Goal: Transaction & Acquisition: Purchase product/service

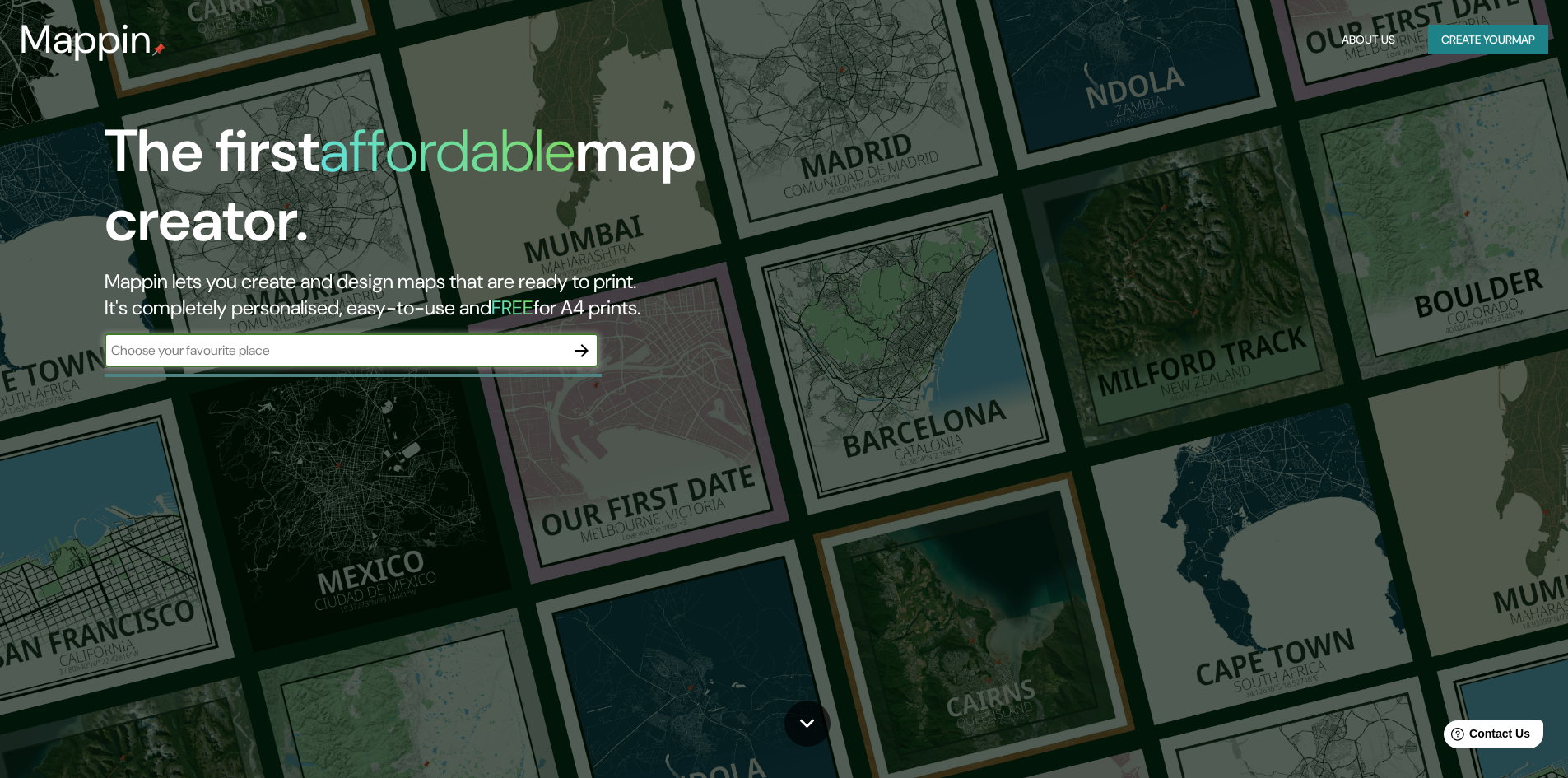
click at [329, 354] on input "text" at bounding box center [335, 351] width 461 height 19
type input "[PERSON_NAME][GEOGRAPHIC_DATA], [GEOGRAPHIC_DATA]"
click at [582, 347] on icon "button" at bounding box center [582, 351] width 13 height 13
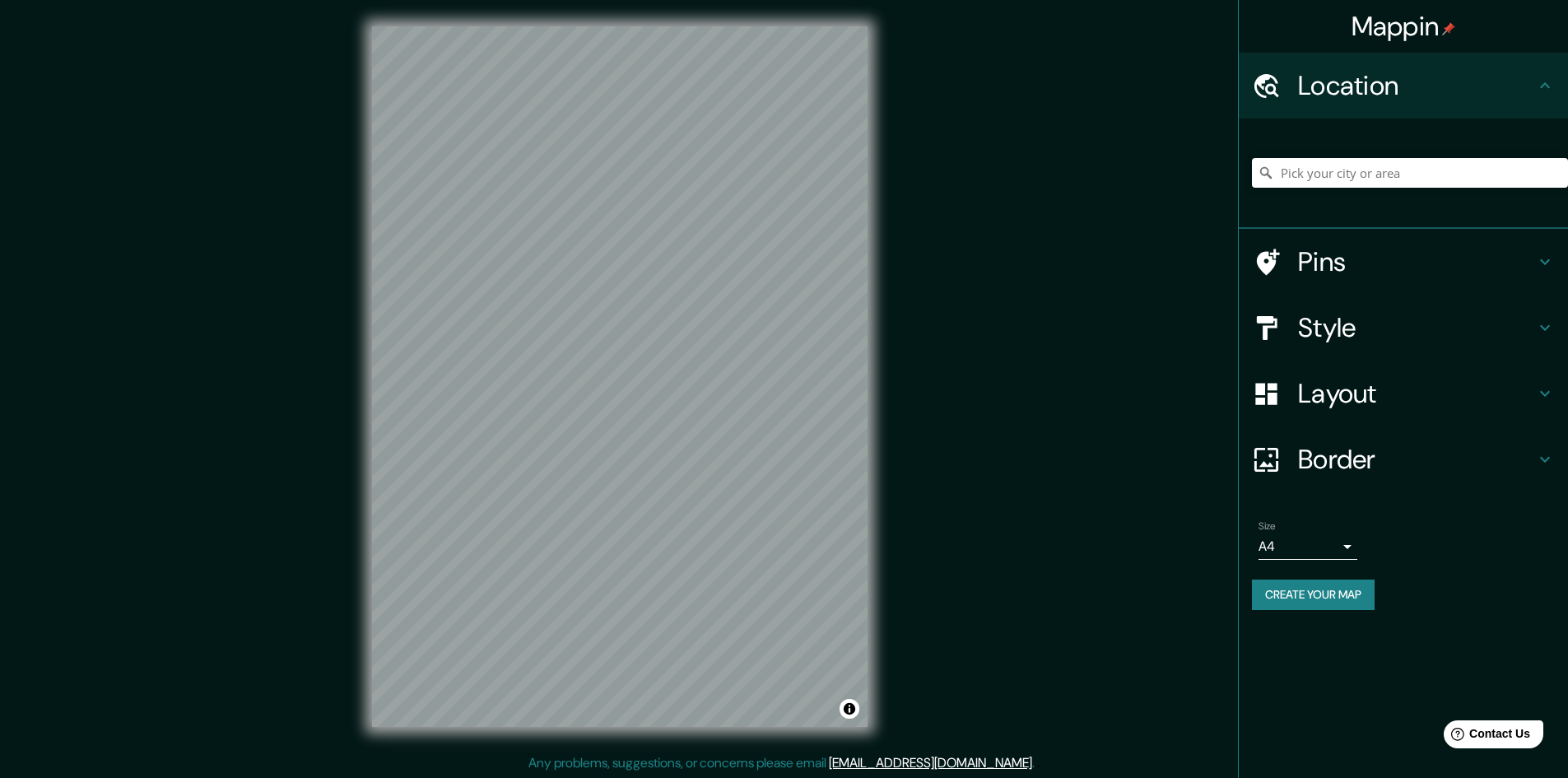
click at [967, 391] on div "Mappin Location Pins Style Layout Border Choose a border. Hint : you can make l…" at bounding box center [784, 389] width 1568 height 780
click at [1345, 321] on h4 "Style" at bounding box center [1416, 328] width 237 height 33
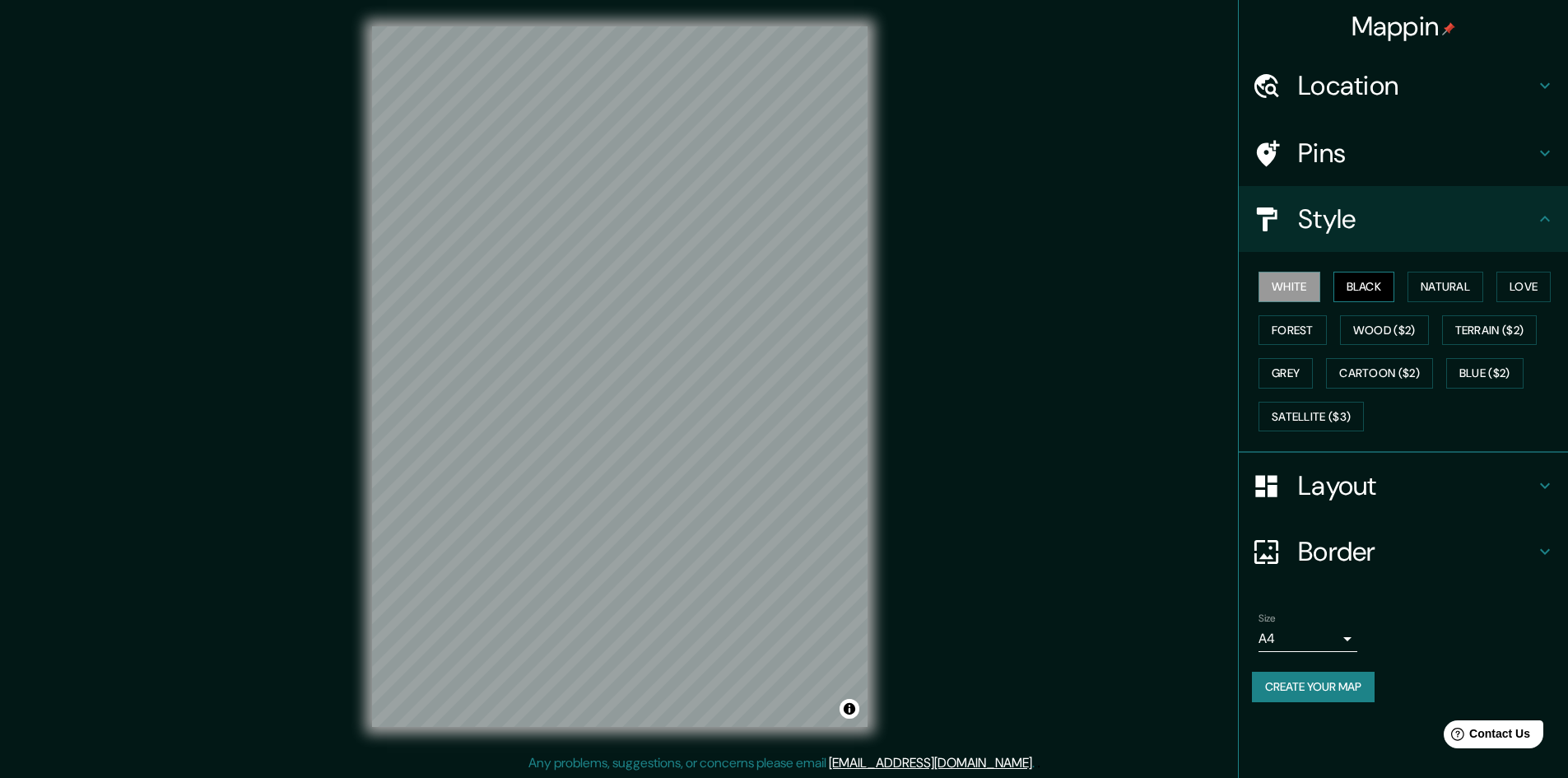
click at [1365, 278] on button "Black" at bounding box center [1364, 287] width 62 height 30
click at [1465, 284] on button "Natural" at bounding box center [1445, 287] width 76 height 30
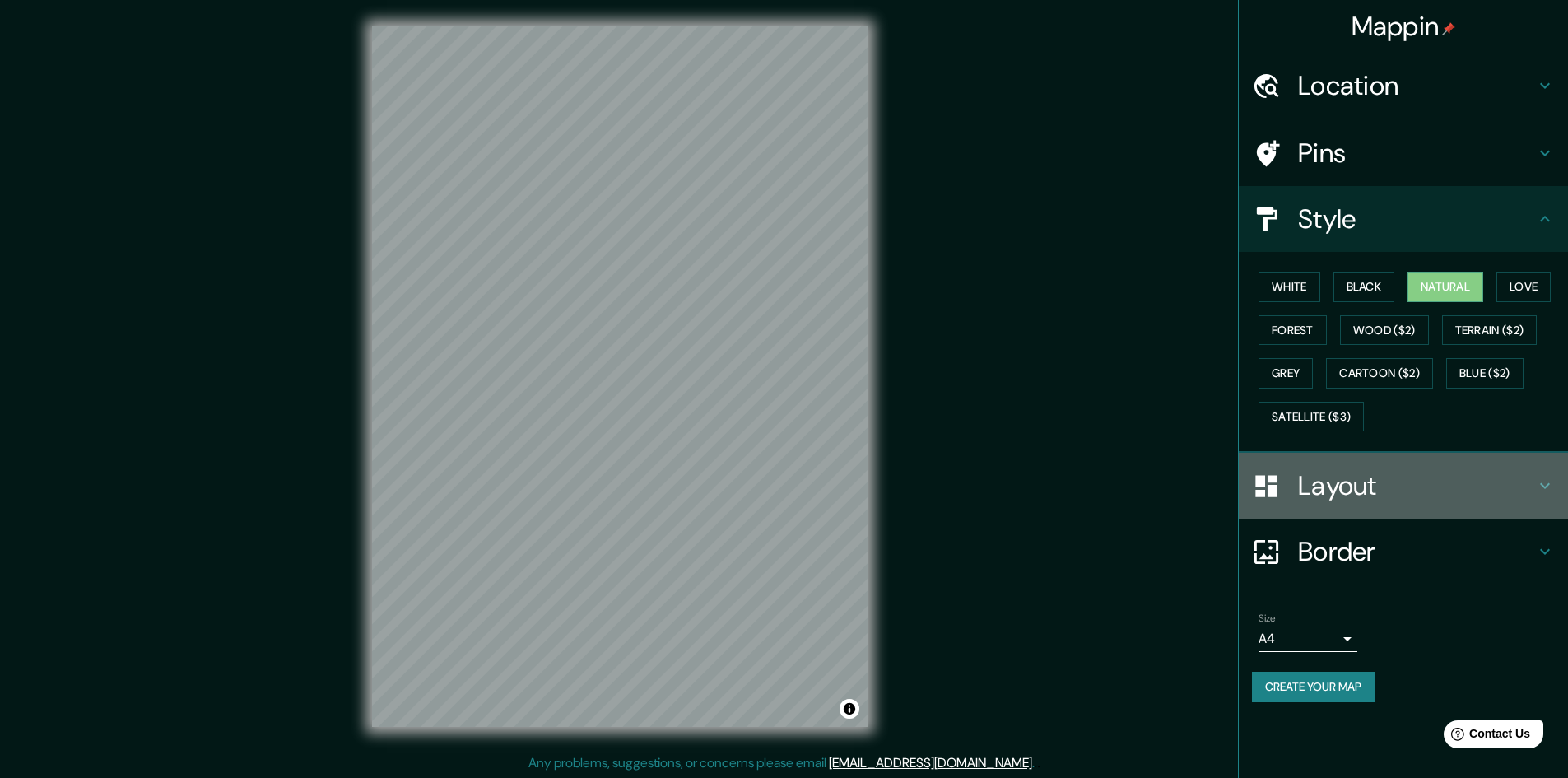
click at [1368, 481] on h4 "Layout" at bounding box center [1416, 486] width 237 height 33
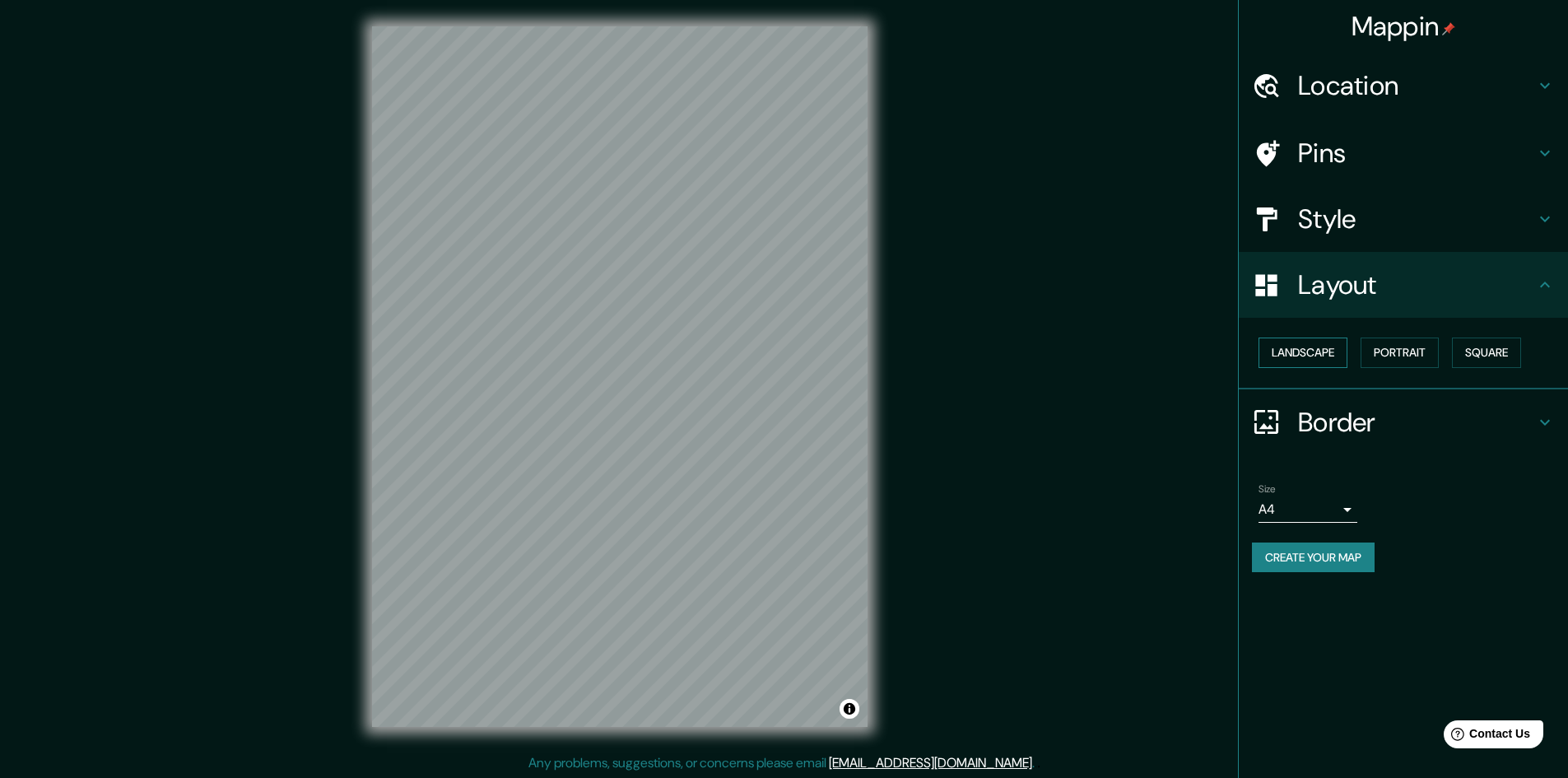
click at [1318, 351] on button "Landscape" at bounding box center [1302, 352] width 89 height 30
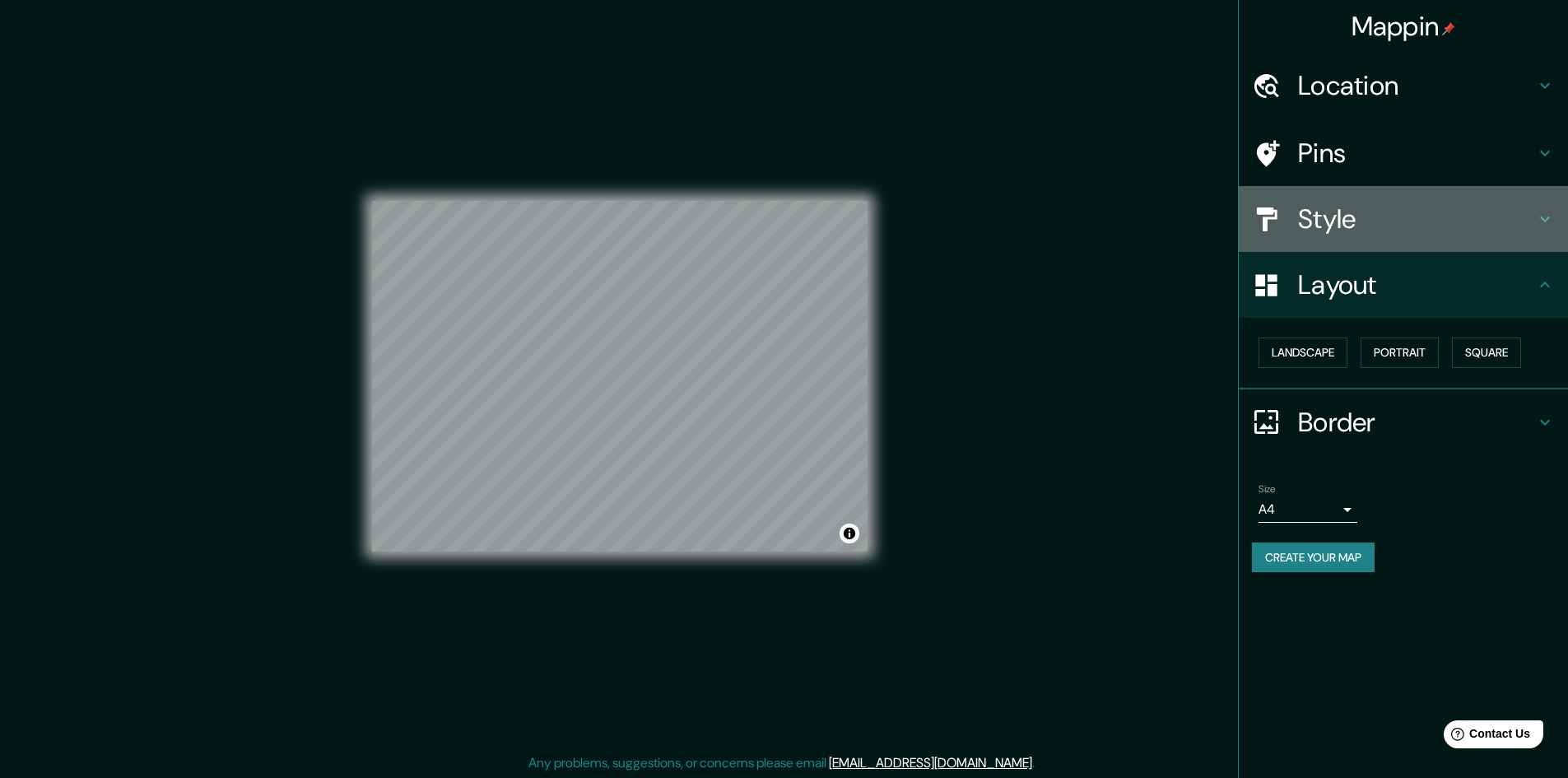
click at [1466, 225] on h4 "Style" at bounding box center [1416, 219] width 237 height 33
